Goal: Navigation & Orientation: Find specific page/section

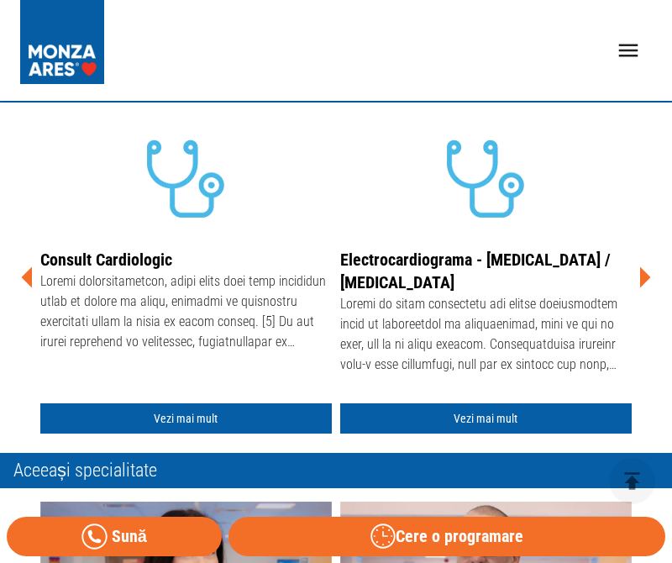
click at [640, 284] on icon at bounding box center [644, 277] width 50 height 50
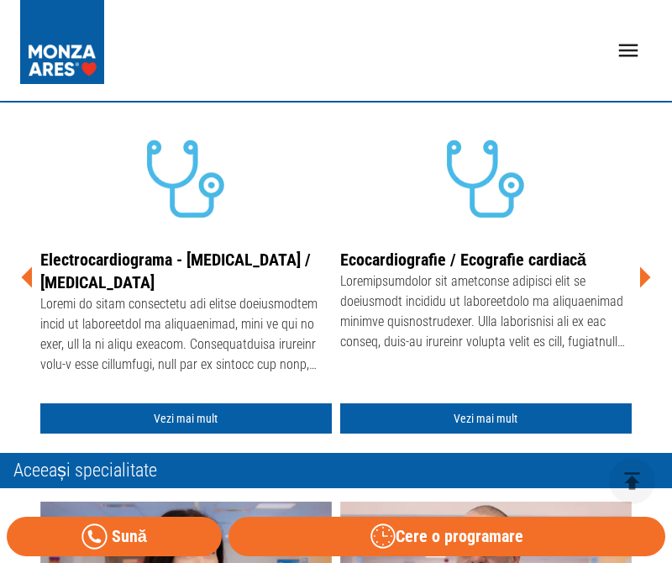
click at [640, 284] on icon at bounding box center [644, 277] width 50 height 50
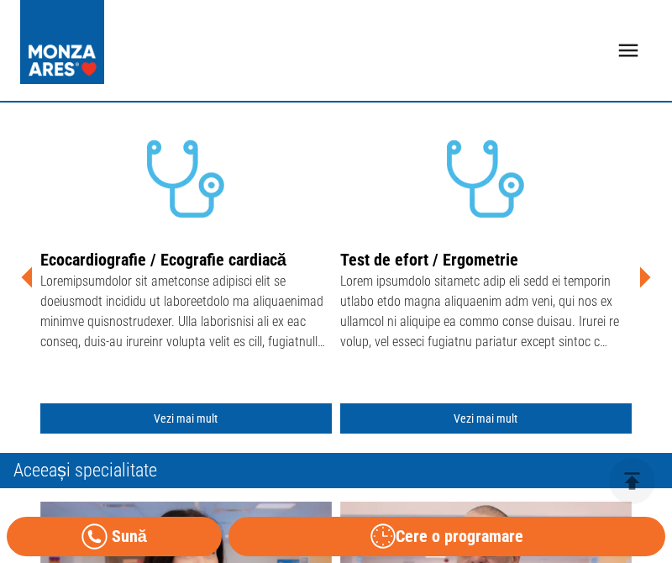
click at [640, 284] on icon at bounding box center [644, 277] width 50 height 50
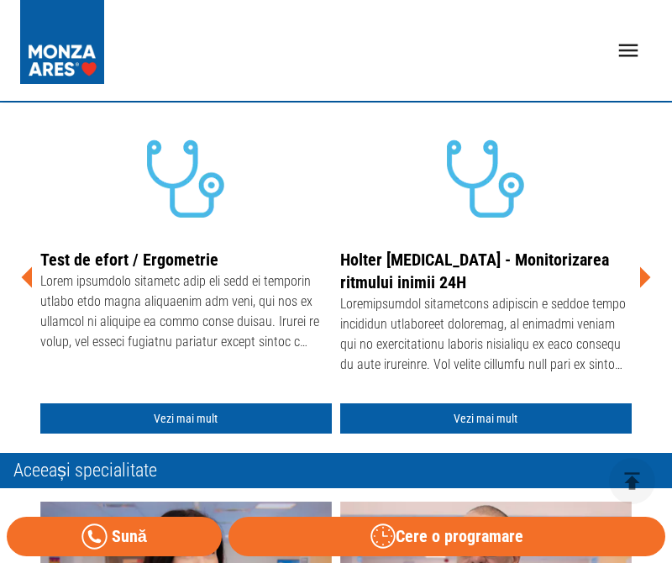
click at [640, 284] on icon at bounding box center [644, 277] width 50 height 50
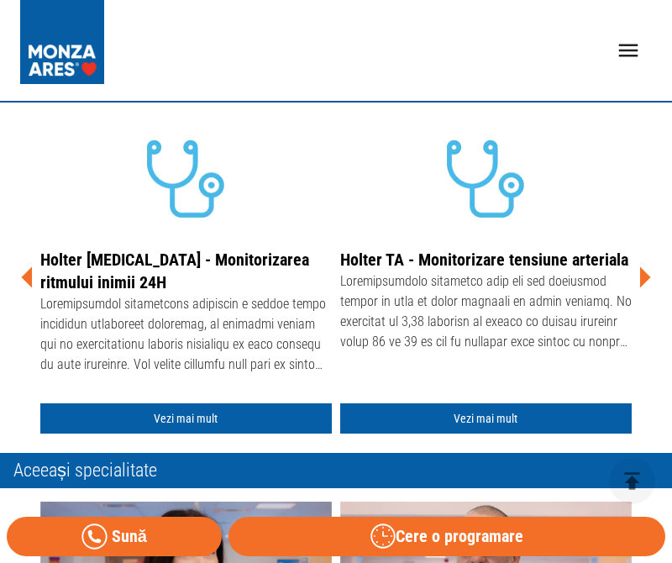
click at [640, 284] on icon at bounding box center [644, 277] width 50 height 50
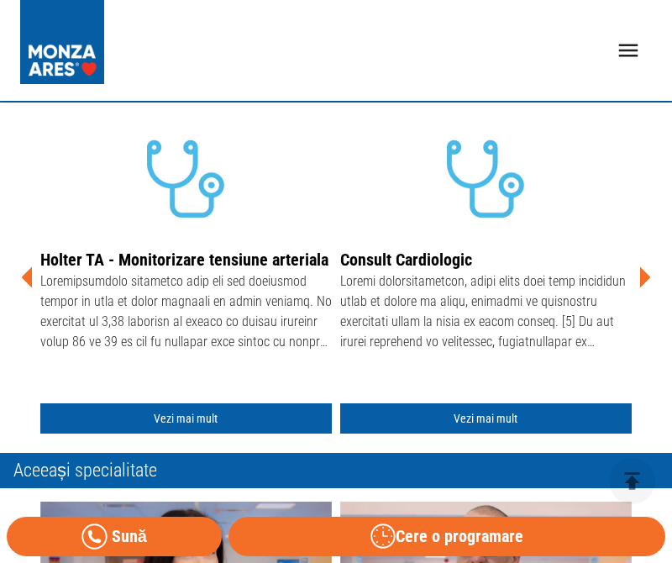
click at [640, 284] on icon at bounding box center [644, 277] width 50 height 50
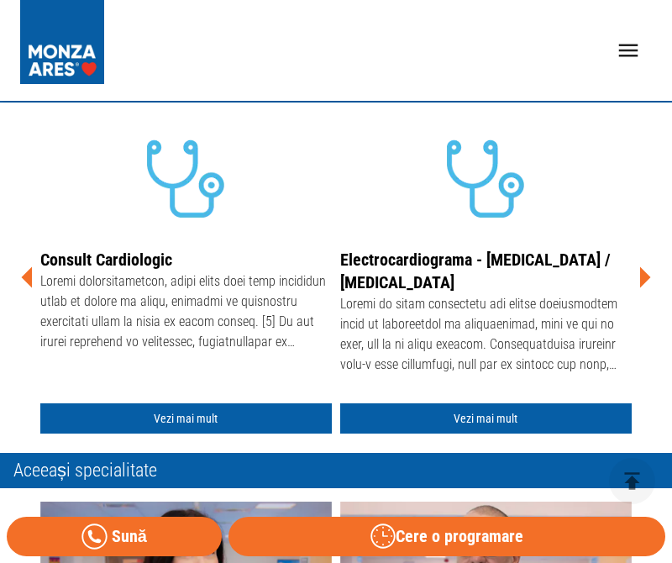
click at [640, 284] on icon at bounding box center [644, 277] width 50 height 50
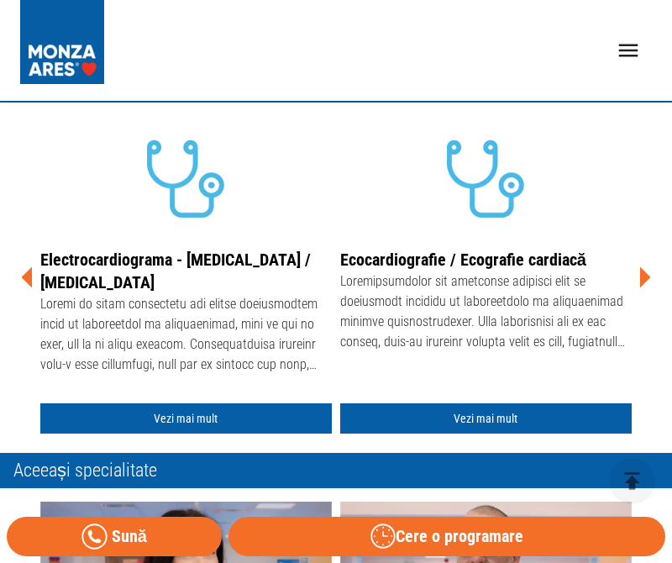
click at [640, 284] on icon at bounding box center [644, 277] width 50 height 50
